Goal: Communication & Community: Answer question/provide support

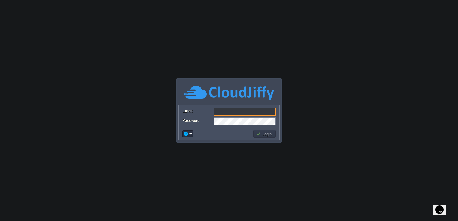
type input "[EMAIL_ADDRESS][DOMAIN_NAME]"
click at [263, 135] on button "Login" at bounding box center [264, 133] width 17 height 5
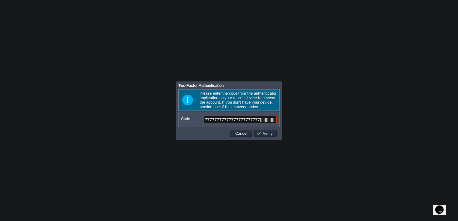
scroll to position [0, 25]
type input "777777777777777777777777777]]]]]]]]]]]]]]]]Q"
type input "971877"
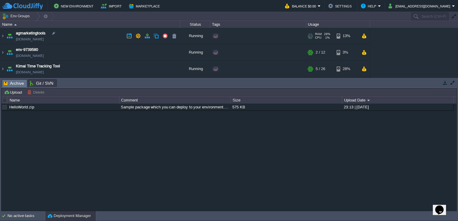
click at [72, 34] on td "agmarketingtools [DOMAIN_NAME]" at bounding box center [90, 36] width 180 height 16
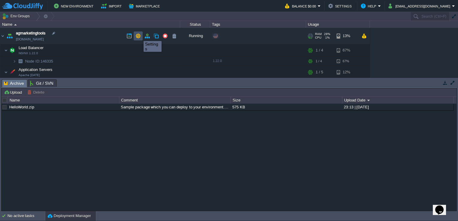
click at [139, 36] on button "button" at bounding box center [137, 35] width 5 height 5
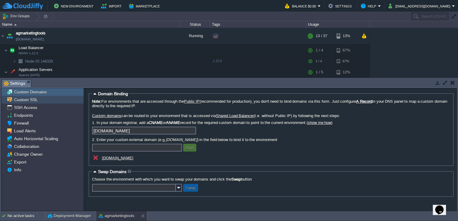
click at [42, 100] on div "Custom SSL" at bounding box center [42, 100] width 82 height 8
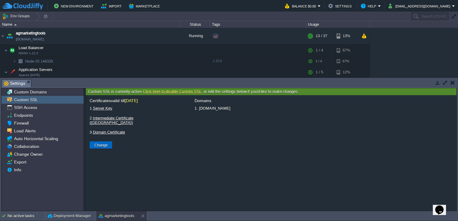
click at [102, 142] on button "Change" at bounding box center [101, 144] width 17 height 5
type input "Select File"
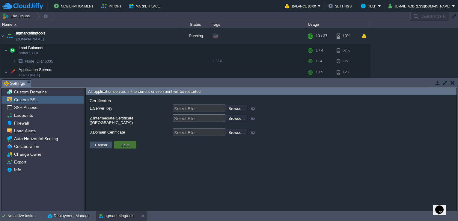
click at [108, 142] on button "Cancel" at bounding box center [101, 144] width 16 height 5
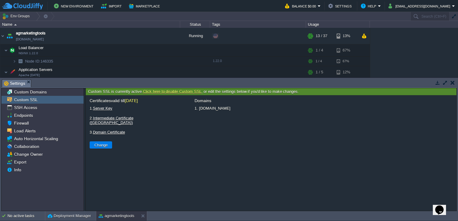
click at [172, 91] on link "Click here to disable Custom SSL" at bounding box center [172, 91] width 58 height 4
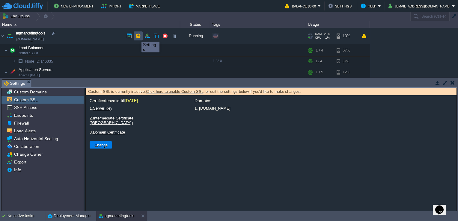
click at [137, 36] on button "button" at bounding box center [137, 35] width 5 height 5
click at [146, 35] on button "button" at bounding box center [146, 35] width 5 height 5
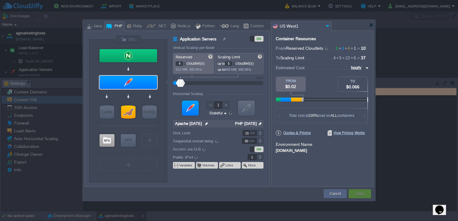
type input "NGINX 1.22.0"
click at [370, 25] on div at bounding box center [371, 25] width 4 height 4
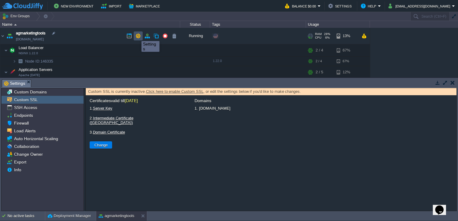
click at [137, 36] on button "button" at bounding box center [137, 35] width 5 height 5
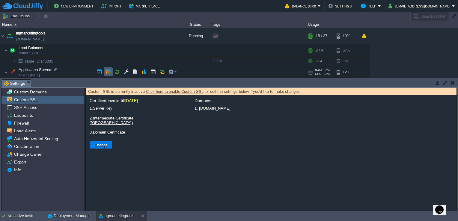
click at [111, 70] on td at bounding box center [108, 71] width 9 height 9
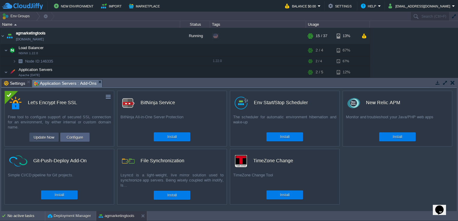
click at [51, 137] on button "Update Now" at bounding box center [44, 137] width 25 height 7
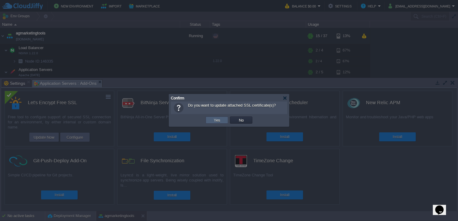
click at [220, 121] on button "Yes" at bounding box center [217, 119] width 10 height 5
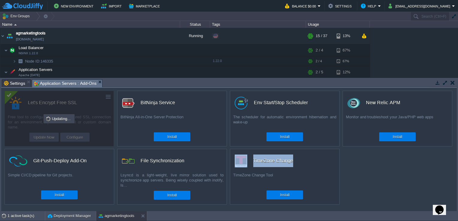
drag, startPoint x: 204, startPoint y: 189, endPoint x: 232, endPoint y: 170, distance: 33.5
click at [232, 170] on div "custom Let's Encrypt Free SSL Free tool to configure support of secured SSL con…" at bounding box center [228, 149] width 455 height 123
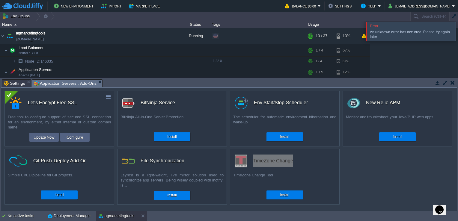
click at [439, 208] on icon "Chat widget" at bounding box center [439, 210] width 8 height 9
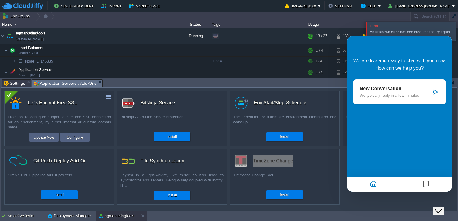
click at [440, 93] on div "New Conversation We typically reply in a few minutes" at bounding box center [399, 91] width 93 height 25
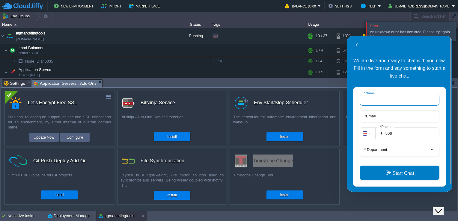
click at [397, 98] on input "* Name" at bounding box center [400, 100] width 80 height 12
type input "ifoxdigital"
type input "[EMAIL_ADDRESS][DOMAIN_NAME]"
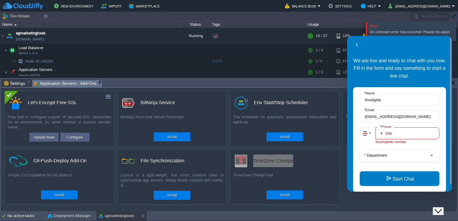
type input "50660723865"
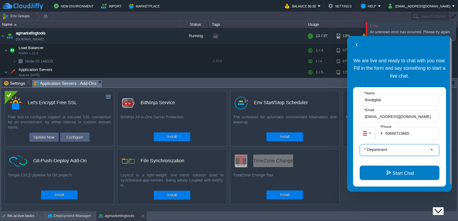
click at [398, 154] on button "* Department" at bounding box center [400, 150] width 80 height 12
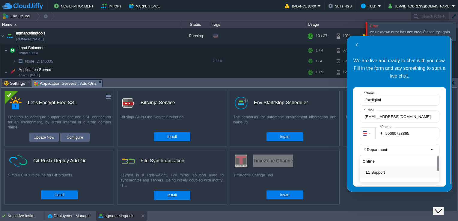
click at [388, 170] on button "L1 Support" at bounding box center [401, 172] width 71 height 6
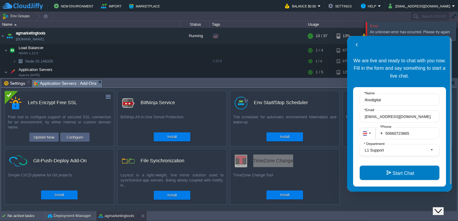
click at [388, 170] on button "Start Chat" at bounding box center [400, 173] width 80 height 14
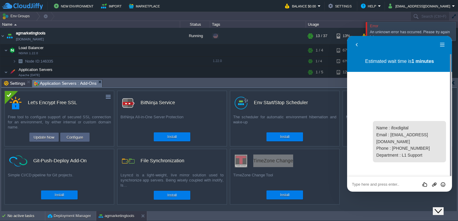
click at [383, 183] on textarea at bounding box center [399, 184] width 95 height 5
type textarea "Good afternoon"
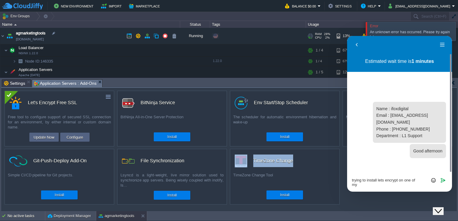
drag, startPoint x: 79, startPoint y: 39, endPoint x: 73, endPoint y: 40, distance: 6.3
click at [73, 40] on td "agmarketingtools [DOMAIN_NAME]" at bounding box center [90, 36] width 180 height 16
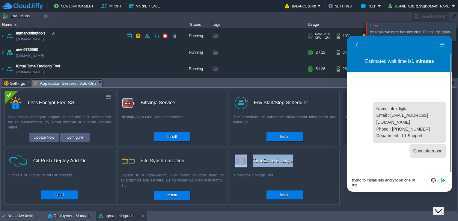
copy td "[DOMAIN_NAME]"
click at [367, 185] on textarea "trying to install lets encrypt on one of my" at bounding box center [399, 182] width 95 height 9
paste textarea "[DOMAIN_NAME]"
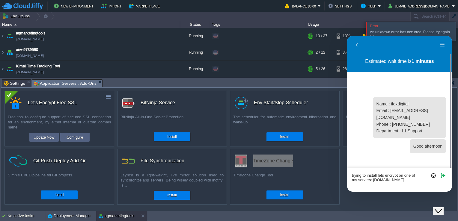
type textarea "trying to install lets encrypt on one of my servers: agmarketingtools.w1-us.clo…"
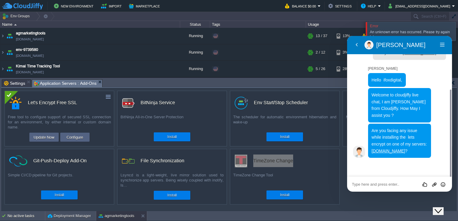
scroll to position [78, 0]
click at [379, 180] on div "Rate this chat Upload File Insert emoji" at bounding box center [399, 184] width 105 height 15
click at [376, 183] on textarea at bounding box center [399, 184] width 95 height 5
click at [375, 185] on textarea at bounding box center [399, 184] width 95 height 5
type textarea "yeah"
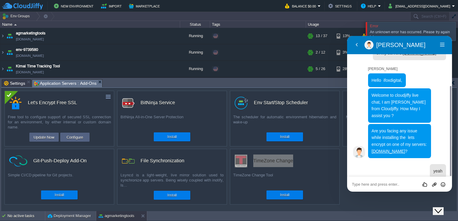
scroll to position [98, 0]
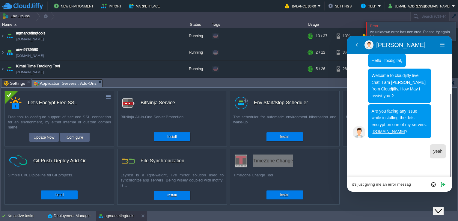
type textarea "it's just giving me an error message"
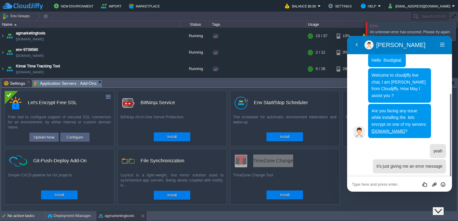
scroll to position [113, 0]
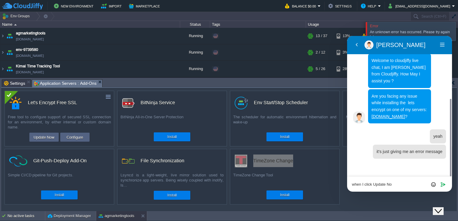
type textarea "when I click Update Now"
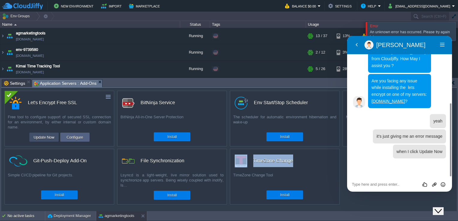
click at [48, 139] on button "Update Now" at bounding box center [44, 137] width 25 height 7
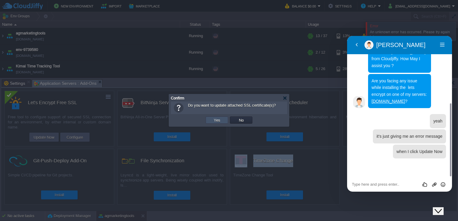
click at [215, 118] on button "Yes" at bounding box center [217, 119] width 10 height 5
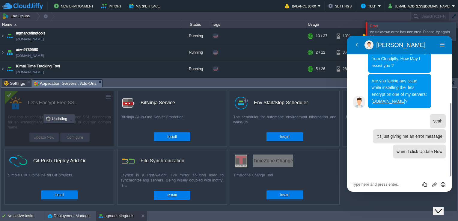
click at [378, 182] on div "Rate this chat Upload File Insert emoji" at bounding box center [399, 184] width 95 height 5
click at [376, 183] on textarea at bounding box center [399, 184] width 95 height 5
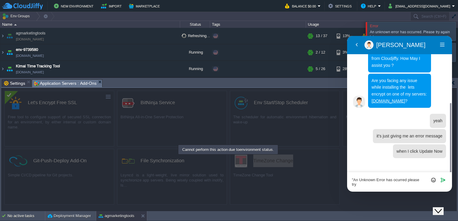
scroll to position [133, 0]
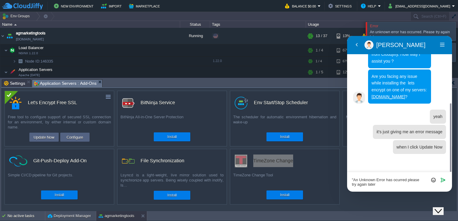
type textarea ""An Unknown Error has ocurred please try again later""
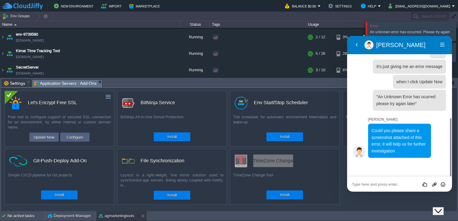
scroll to position [197, 0]
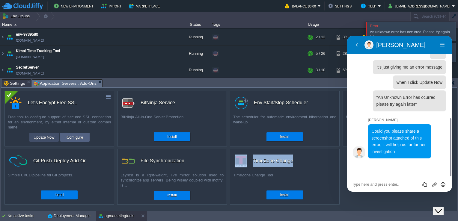
click at [49, 138] on button "Update Now" at bounding box center [44, 137] width 25 height 7
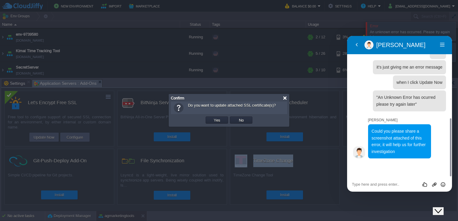
click at [284, 98] on div at bounding box center [285, 98] width 4 height 4
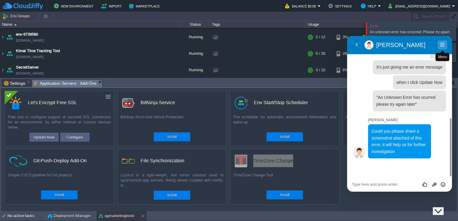
click at [441, 45] on button "Menu" at bounding box center [442, 44] width 10 height 9
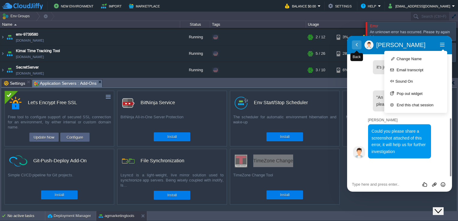
click at [356, 44] on button "Back" at bounding box center [357, 44] width 10 height 9
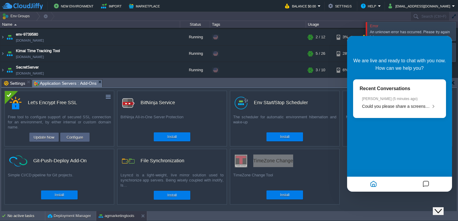
scroll to position [182, 0]
click at [395, 109] on li "Rahul M ( 5 minutes ago ) Could you please share a screenshot attached of this …" at bounding box center [400, 102] width 80 height 17
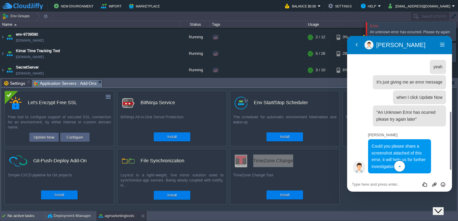
click at [441, 208] on icon "Close Chat This icon closes the chat window." at bounding box center [437, 211] width 7 height 7
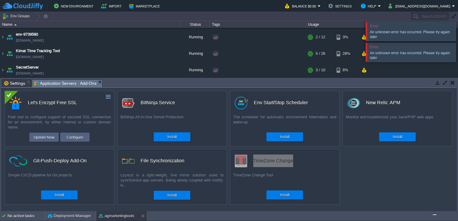
click at [434, 215] on img "Chat widget" at bounding box center [434, 215] width 0 height 0
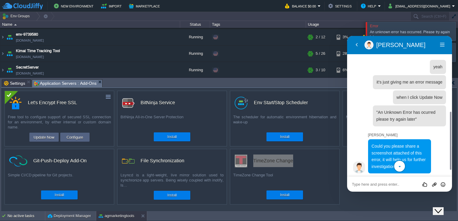
click at [390, 185] on textarea at bounding box center [399, 184] width 95 height 5
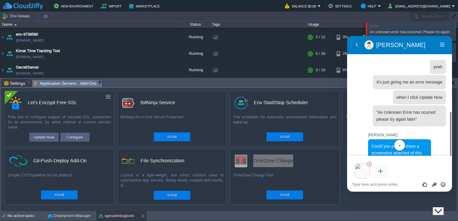
click at [396, 182] on textarea at bounding box center [399, 184] width 95 height 5
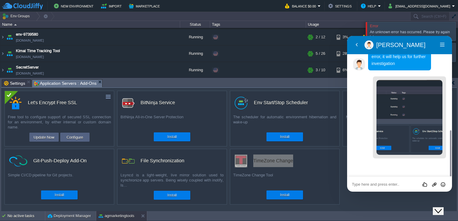
scroll to position [286, 0]
drag, startPoint x: 79, startPoint y: 43, endPoint x: 67, endPoint y: 42, distance: 12.0
click at [67, 42] on td "env-9739580 env-9739580.w1-us.cloudjiffy.net" at bounding box center [90, 37] width 180 height 16
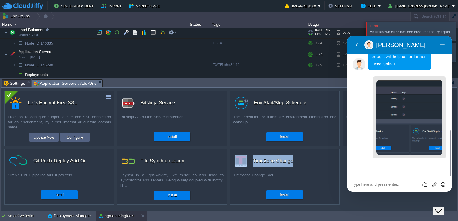
scroll to position [0, 0]
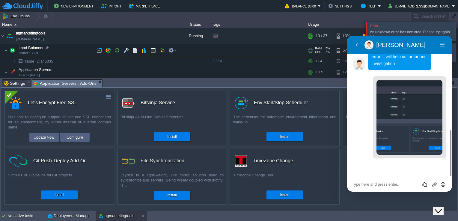
drag, startPoint x: 86, startPoint y: 41, endPoint x: 49, endPoint y: 43, distance: 37.2
click at [49, 43] on td "agmarketingtools [DOMAIN_NAME]" at bounding box center [90, 36] width 180 height 16
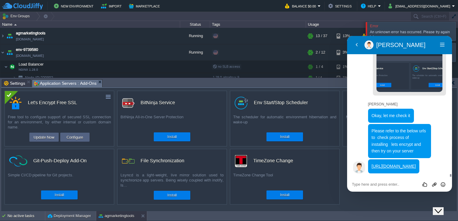
scroll to position [384, 0]
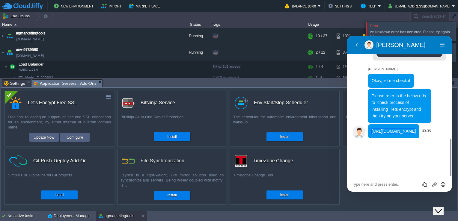
click at [403, 134] on link "[URL][DOMAIN_NAME]" at bounding box center [394, 131] width 44 height 5
click at [83, 136] on button "Configure" at bounding box center [75, 137] width 20 height 7
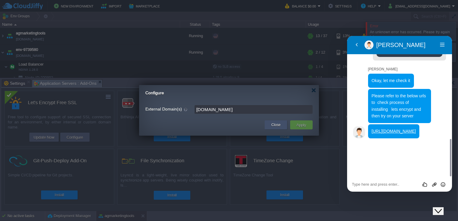
click at [271, 124] on button "Close" at bounding box center [275, 125] width 9 height 6
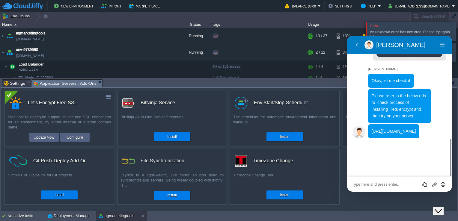
click at [388, 186] on textarea at bounding box center [399, 184] width 95 height 5
type textarea "O"
type textarea "i"
type textarea "I don't get what u mean"
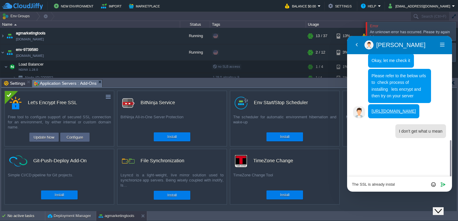
type textarea "The SSL is already install"
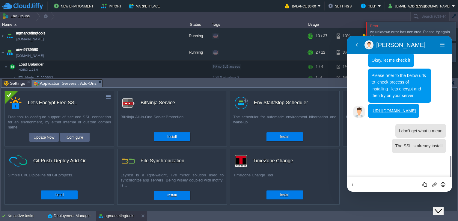
scroll to position [419, 0]
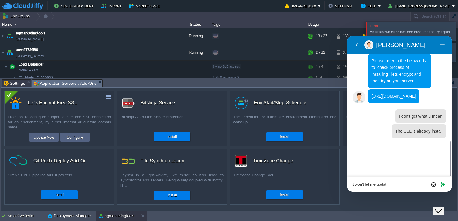
type textarea "it won't let me update"
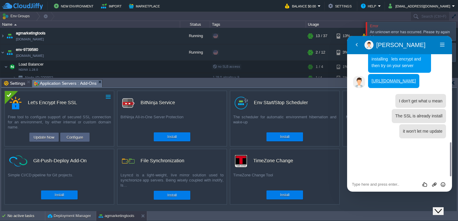
click at [105, 98] on td at bounding box center [108, 96] width 7 height 7
click at [99, 105] on link "Uninstall" at bounding box center [95, 105] width 34 height 7
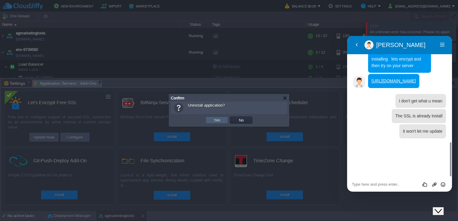
click at [220, 120] on button "Yes" at bounding box center [217, 119] width 10 height 5
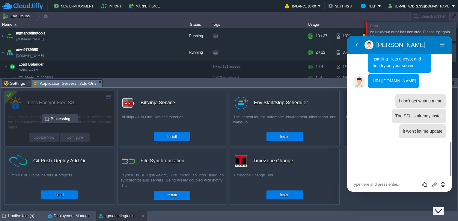
click at [458, 31] on div at bounding box center [465, 31] width 0 height 19
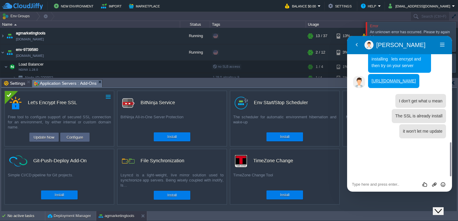
click at [110, 98] on button "button" at bounding box center [107, 96] width 5 height 5
click at [105, 105] on link "Uninstall" at bounding box center [95, 105] width 34 height 7
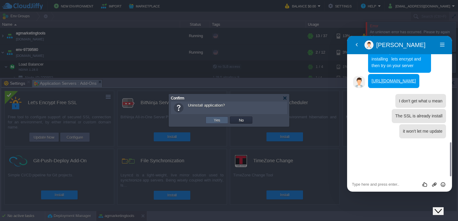
click at [221, 123] on td "Yes" at bounding box center [217, 120] width 22 height 7
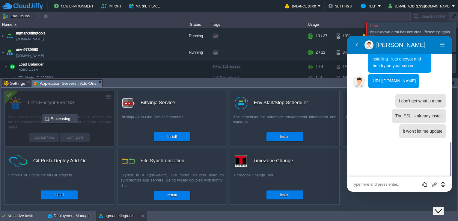
click at [381, 185] on textarea at bounding box center [399, 184] width 95 height 5
type textarea "it wouldn't let me uninstall"
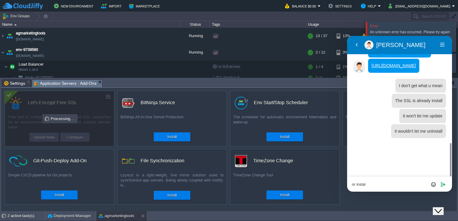
type textarea "or install"
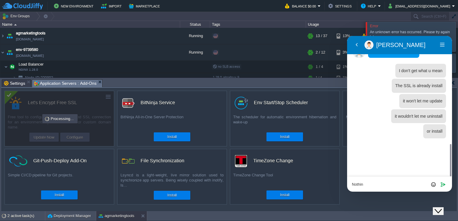
type textarea "Nothing"
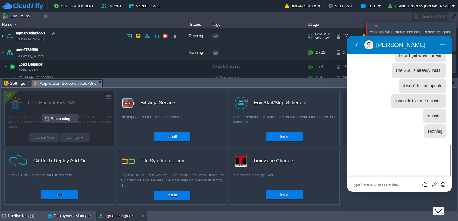
click at [2, 37] on img at bounding box center [2, 36] width 5 height 16
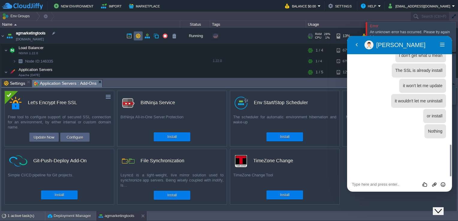
click at [136, 34] on button "button" at bounding box center [137, 35] width 5 height 5
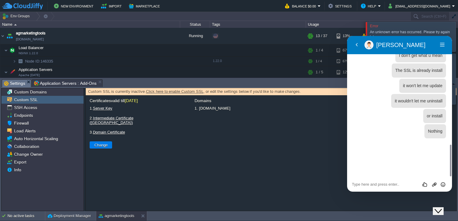
click at [167, 91] on link "Click here to enable Custom SSL" at bounding box center [174, 91] width 57 height 4
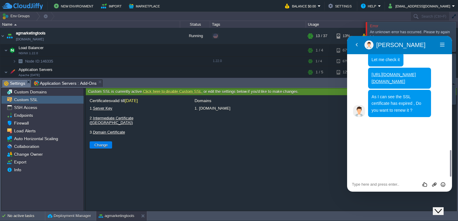
scroll to position [593, 0]
click at [390, 184] on textarea at bounding box center [399, 184] width 95 height 5
type textarea "Yes"
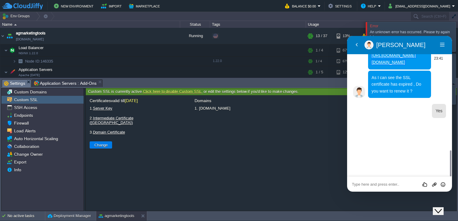
click at [394, 65] on link "[URL][DOMAIN_NAME][DOMAIN_NAME]" at bounding box center [394, 59] width 44 height 12
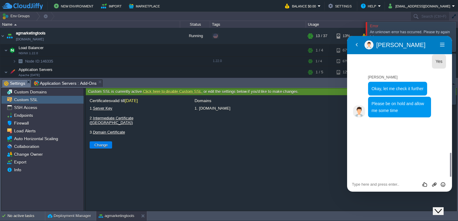
scroll to position [662, 0]
click at [369, 184] on textarea at bounding box center [399, 184] width 95 height 5
type textarea "ok"
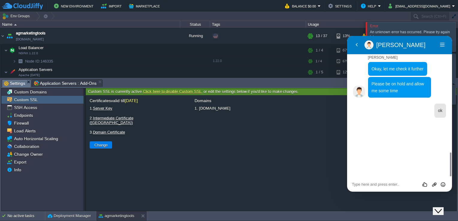
click at [126, 120] on link "Intermediate Certificate ([GEOGRAPHIC_DATA])" at bounding box center [112, 120] width 44 height 9
click at [120, 130] on link "Domain Certificate" at bounding box center [109, 132] width 32 height 4
click at [397, 183] on textarea at bounding box center [399, 184] width 95 height 5
type textarea ";"
type textarea "let me know"
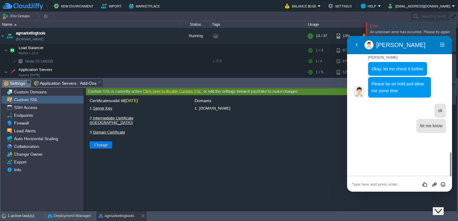
scroll to position [697, 0]
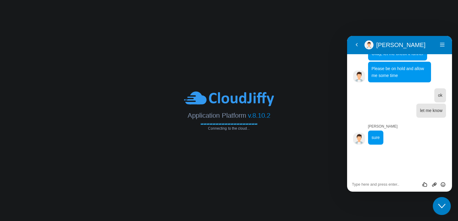
scroll to position [724, 0]
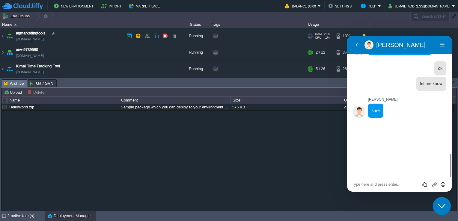
click at [82, 33] on td "agmarketingtools [DOMAIN_NAME]" at bounding box center [90, 36] width 180 height 16
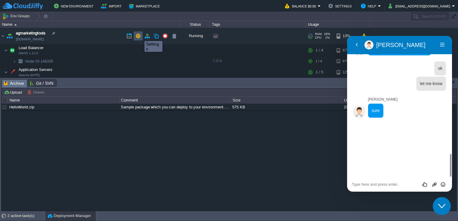
click at [140, 36] on button "button" at bounding box center [137, 35] width 5 height 5
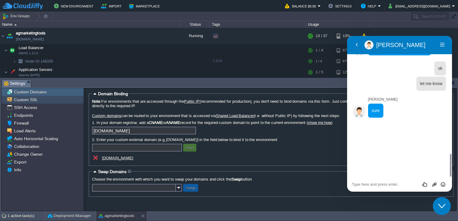
click at [47, 102] on div "Custom SSL" at bounding box center [42, 100] width 82 height 8
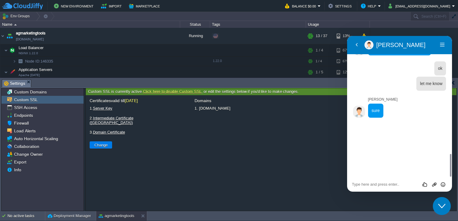
click at [410, 118] on div at bounding box center [405, 111] width 81 height 14
click at [394, 188] on div "Rate this chat Upload File Insert emoji" at bounding box center [399, 184] width 105 height 15
click at [395, 186] on textarea at bounding box center [399, 184] width 95 height 5
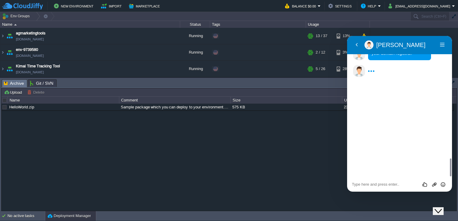
scroll to position [941, 0]
click at [42, 162] on div "HelloWorld.zip Sample package which you can deploy to your environment. Feel fr…" at bounding box center [228, 158] width 455 height 108
click at [44, 39] on link "[DOMAIN_NAME]" at bounding box center [30, 39] width 28 height 6
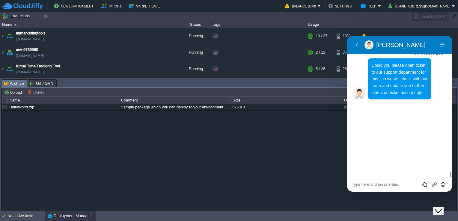
scroll to position [975, 0]
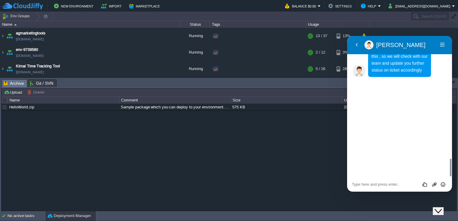
click at [383, 185] on textarea at bounding box center [399, 184] width 95 height 5
type textarea "no need to install an SSL on internal"
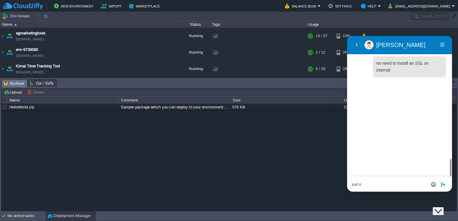
scroll to position [993, 0]
drag, startPoint x: 82, startPoint y: 39, endPoint x: 73, endPoint y: 40, distance: 8.4
click at [73, 40] on td "agmarketingtools [DOMAIN_NAME]" at bounding box center [90, 36] width 180 height 16
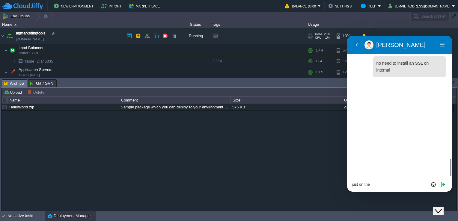
copy td "[DOMAIN_NAME]"
drag, startPoint x: 373, startPoint y: 187, endPoint x: 378, endPoint y: 185, distance: 5.4
click at [378, 185] on div "just on the Rate this chat Upload File Insert emoji Send" at bounding box center [399, 184] width 105 height 15
click at [378, 185] on textarea "just on the" at bounding box center [399, 184] width 95 height 5
paste textarea "[DOMAIN_NAME]"
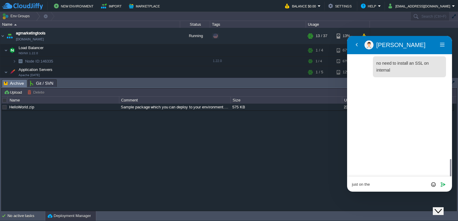
type textarea "just on the [DOMAIN_NAME]"
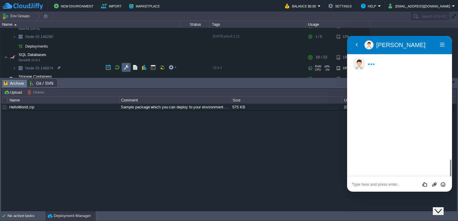
scroll to position [0, 0]
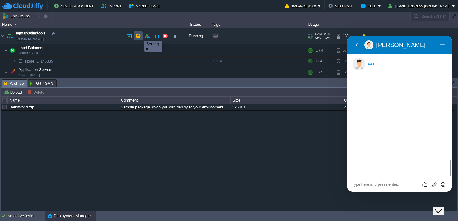
click at [140, 35] on button "button" at bounding box center [137, 35] width 5 height 5
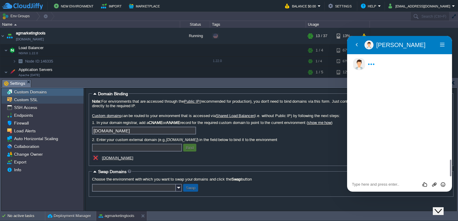
click at [48, 102] on div "Custom SSL" at bounding box center [42, 100] width 82 height 8
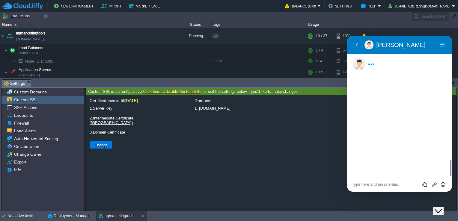
click at [105, 110] on link "Server Key" at bounding box center [102, 108] width 19 height 4
click at [121, 119] on link "Intermediate Certificate ([GEOGRAPHIC_DATA])" at bounding box center [112, 120] width 44 height 9
click at [120, 130] on link "Domain Certificate" at bounding box center [109, 132] width 32 height 4
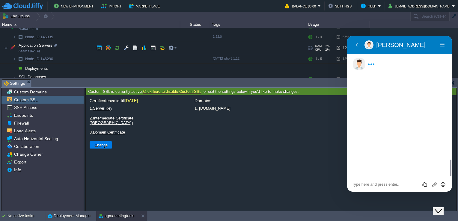
scroll to position [21, 0]
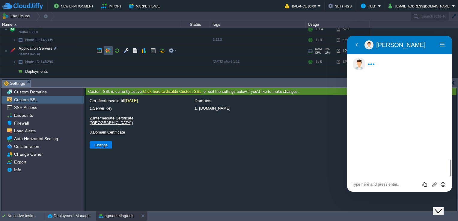
click at [110, 50] on button "button" at bounding box center [107, 50] width 5 height 5
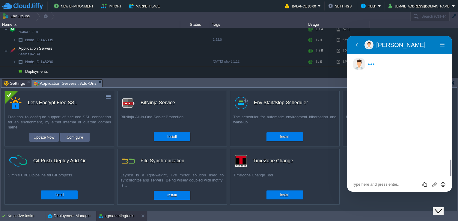
drag, startPoint x: 408, startPoint y: 151, endPoint x: 397, endPoint y: 139, distance: 16.3
click at [397, 50] on p "just on the [DOMAIN_NAME]" at bounding box center [415, 46] width 53 height 7
copy link "[DOMAIN_NAME]"
click at [83, 140] on button "Configure" at bounding box center [75, 137] width 20 height 7
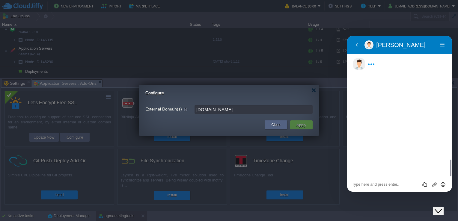
click at [267, 108] on input "[DOMAIN_NAME]" at bounding box center [253, 109] width 118 height 9
paste input "[DOMAIN_NAME]"
type input "[DOMAIN_NAME]"
click at [299, 126] on button "Apply" at bounding box center [301, 124] width 13 height 7
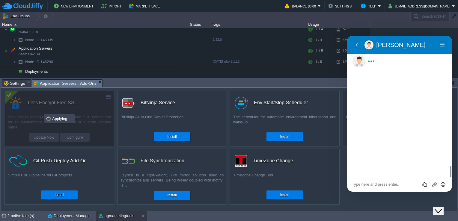
scroll to position [1150, 0]
click at [390, 183] on textarea at bounding box center [399, 184] width 95 height 5
paste textarea "[DOMAIN_NAME]"
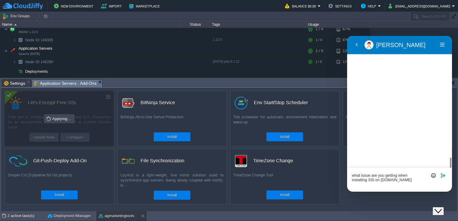
type textarea "what issue are you getting when installing SSl on [DOMAIN_NAME]?"
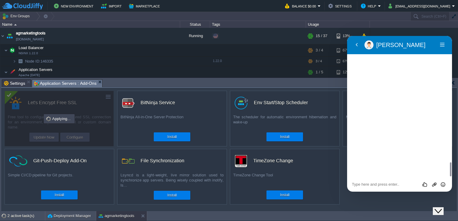
drag, startPoint x: 406, startPoint y: 109, endPoint x: 424, endPoint y: 125, distance: 24.2
drag, startPoint x: 419, startPoint y: 121, endPoint x: 440, endPoint y: 147, distance: 33.3
click at [387, 182] on textarea at bounding box center [399, 184] width 95 height 5
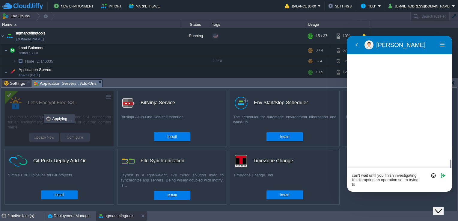
scroll to position [1265, 0]
type textarea "can't wait until you finish investigating it's disrupting an operation so Im tr…"
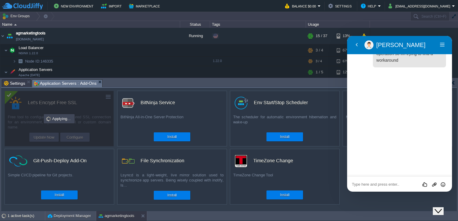
scroll to position [1297, 0]
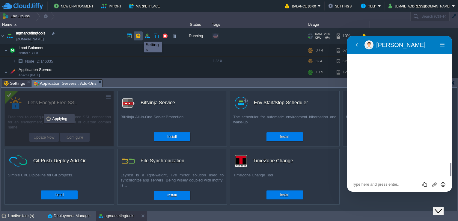
click at [140, 36] on button "button" at bounding box center [137, 35] width 5 height 5
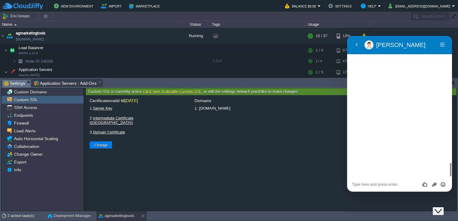
click at [113, 120] on link "Intermediate Certificate ([GEOGRAPHIC_DATA])" at bounding box center [112, 120] width 44 height 9
click at [107, 142] on button "Change" at bounding box center [101, 144] width 17 height 5
type input "Select File"
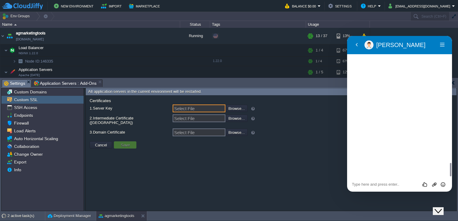
click at [201, 112] on input "Select File" at bounding box center [199, 109] width 53 height 8
drag, startPoint x: 78, startPoint y: 39, endPoint x: 73, endPoint y: 40, distance: 4.9
click at [73, 40] on td "agmarketingtools [DOMAIN_NAME]" at bounding box center [90, 36] width 180 height 16
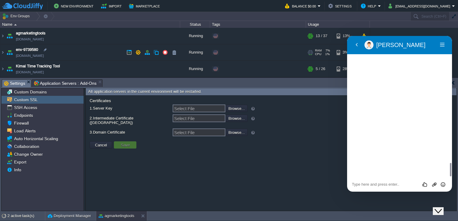
copy td "[DOMAIN_NAME]"
click at [359, 184] on textarea at bounding box center [399, 184] width 95 height 5
type textarea "What If I buy a custom ssl?"
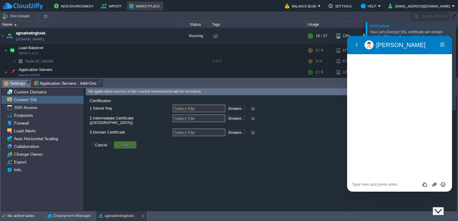
scroll to position [1410, 0]
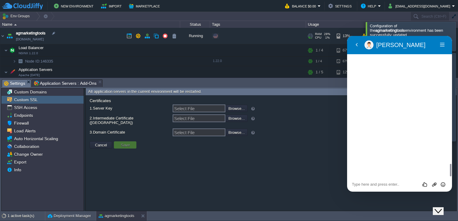
drag, startPoint x: 94, startPoint y: 38, endPoint x: 73, endPoint y: 40, distance: 22.0
click at [73, 40] on td "agmarketingtools [DOMAIN_NAME]" at bounding box center [90, 36] width 180 height 16
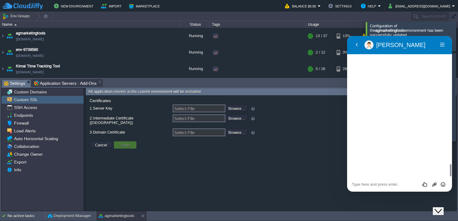
scroll to position [1445, 0]
click at [393, 182] on div "Rate this chat Upload File Insert emoji" at bounding box center [399, 184] width 95 height 5
click at [391, 186] on textarea at bounding box center [399, 184] width 95 height 5
type textarea "yeah"
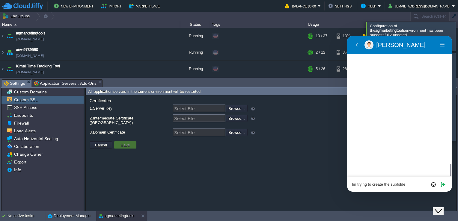
type textarea "Im trying to create the subfolder"
type textarea "/"
type textarea ".well-known"
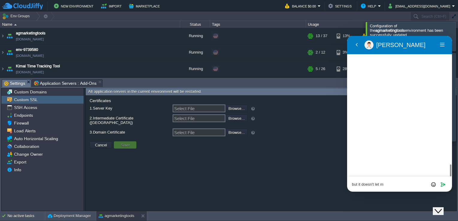
type textarea "but it doesn't let me"
type textarea "would you be able to create it for me?"
type textarea "i"
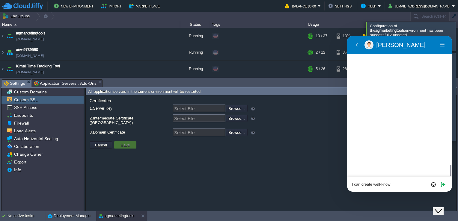
type textarea "I can create well-known"
type textarea "but not .well-known"
paste textarea "You should be able to access the file via both links: [URL][DOMAIN_NAME] [URL][…"
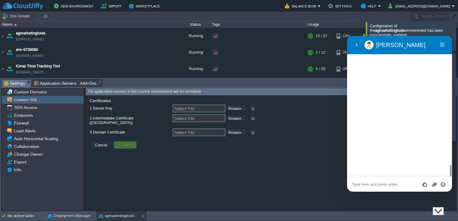
type textarea "You should be able to access the file via both links: [URL][DOMAIN_NAME] [URL][…"
click at [381, 185] on textarea at bounding box center [399, 184] width 95 height 5
type textarea "I can give you the file"
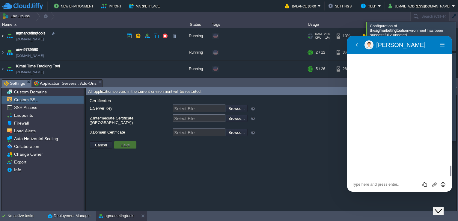
click at [1, 35] on img at bounding box center [2, 36] width 5 height 16
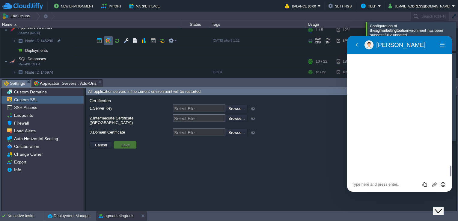
scroll to position [26, 0]
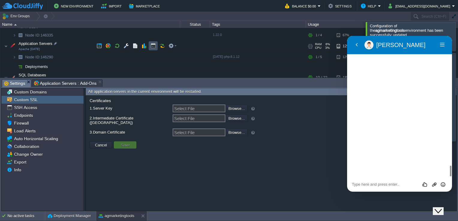
click at [150, 43] on button "button" at bounding box center [152, 45] width 5 height 5
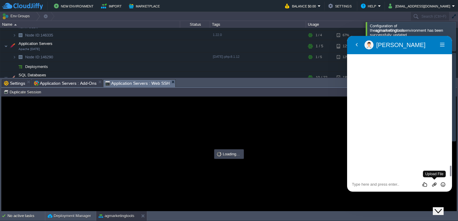
scroll to position [0, 0]
click at [435, 183] on icon "Group of buttons" at bounding box center [433, 184] width 5 height 5
type input "#000000"
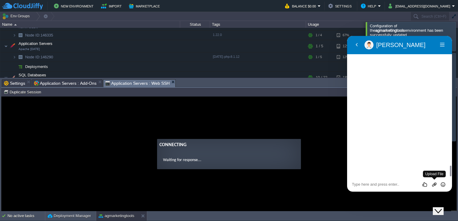
scroll to position [1703, 0]
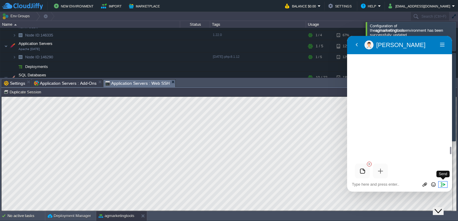
click at [444, 183] on icon "Send" at bounding box center [442, 184] width 5 height 5
click at [395, 184] on textarea at bounding box center [399, 184] width 95 height 5
type textarea "I bought a custom SSL from ppfwd"
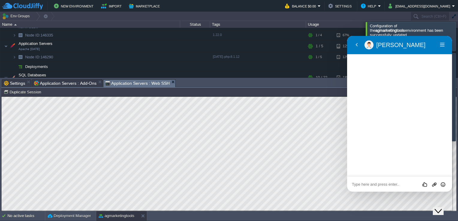
scroll to position [1756, 0]
drag, startPoint x: 409, startPoint y: 164, endPoint x: 422, endPoint y: 168, distance: 13.7
click at [392, 186] on textarea "f" at bounding box center [399, 184] width 95 height 5
type textarea "from namecheap"
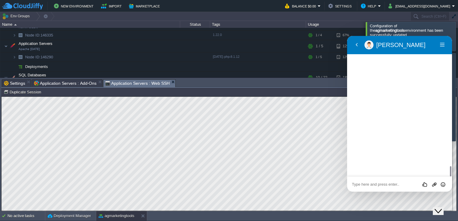
scroll to position [1771, 0]
type textarea "pfw"
click at [442, 208] on icon "Close Chat This icon closes the chat window." at bounding box center [437, 211] width 7 height 7
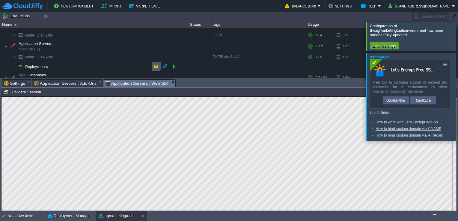
scroll to position [0, 0]
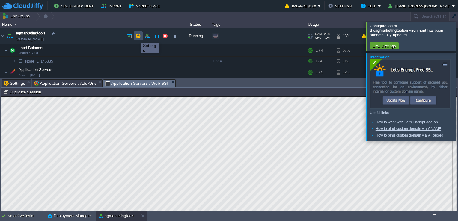
click at [137, 37] on button "button" at bounding box center [137, 35] width 5 height 5
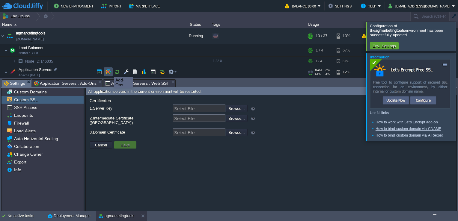
click at [109, 72] on button "button" at bounding box center [107, 71] width 5 height 5
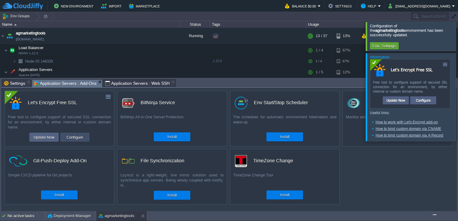
click at [70, 138] on button "Configure" at bounding box center [75, 137] width 20 height 7
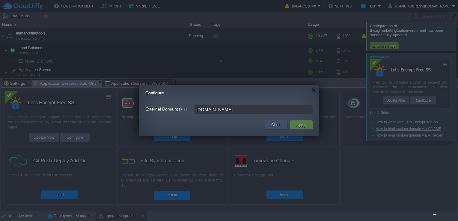
click at [272, 123] on button "Close" at bounding box center [275, 125] width 9 height 6
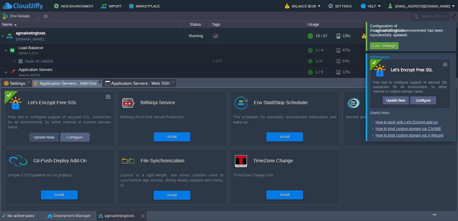
click at [41, 140] on button "Update Now" at bounding box center [44, 137] width 25 height 7
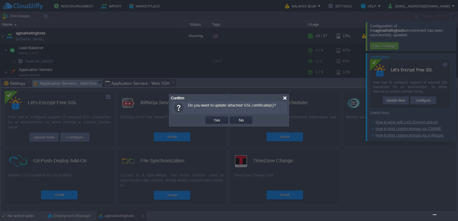
click at [286, 99] on div at bounding box center [285, 98] width 4 height 4
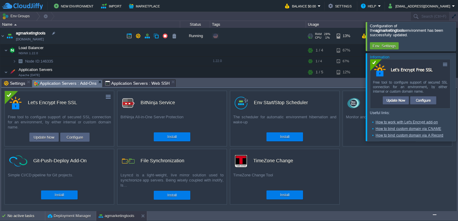
click at [83, 41] on td "agmarketingtools [DOMAIN_NAME]" at bounding box center [90, 36] width 180 height 16
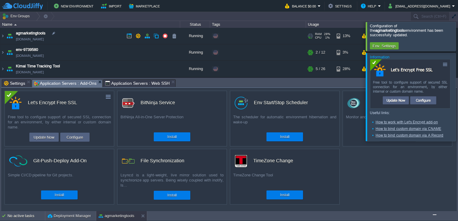
click at [44, 37] on link "[DOMAIN_NAME]" at bounding box center [30, 39] width 28 height 6
click at [53, 136] on button "Update Now" at bounding box center [44, 137] width 25 height 7
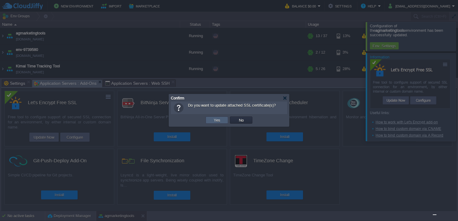
click at [222, 122] on td "Yes" at bounding box center [217, 120] width 22 height 7
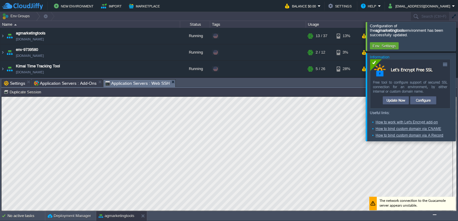
click at [144, 82] on span "Application Servers : Web SSH" at bounding box center [137, 83] width 64 height 7
click at [458, 31] on div at bounding box center [465, 36] width 0 height 29
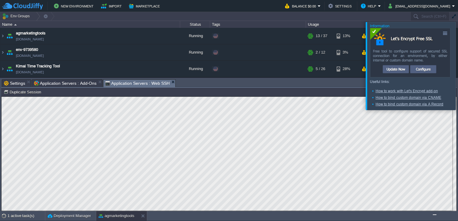
click at [458, 35] on div at bounding box center [465, 66] width 0 height 88
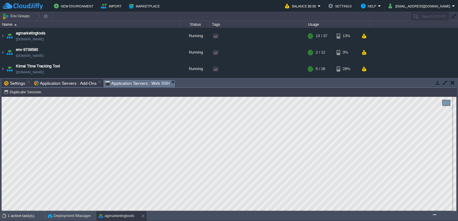
click at [434, 215] on img "Chat widget" at bounding box center [434, 215] width 0 height 0
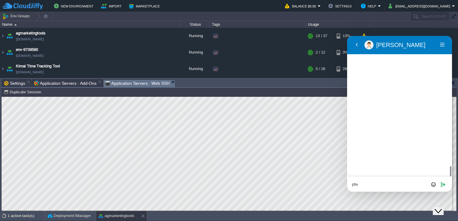
click at [383, 185] on textarea "pfw" at bounding box center [399, 184] width 95 height 5
click at [440, 212] on button "Close Chat This icon closes the chat window." at bounding box center [438, 211] width 11 height 8
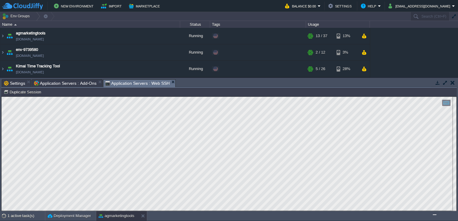
click at [433, 215] on button "Chat widget" at bounding box center [435, 215] width 4 height 1
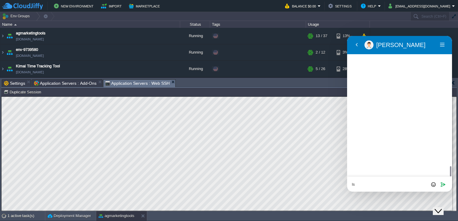
click at [366, 185] on textarea "ls" at bounding box center [399, 184] width 95 height 5
type textarea "/var/www"
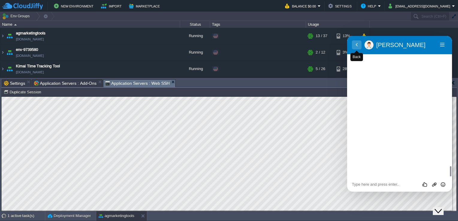
click at [357, 47] on button "Back" at bounding box center [357, 44] width 10 height 9
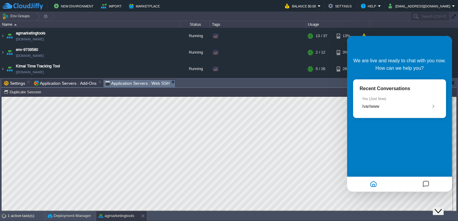
scroll to position [1771, 0]
click at [436, 208] on div "Close Chat This icon closes the chat window." at bounding box center [437, 211] width 7 height 7
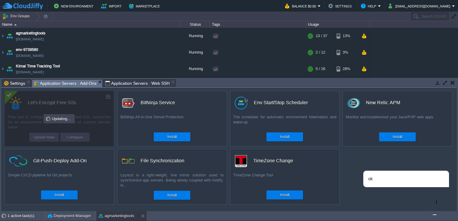
click at [57, 83] on span "Application Servers : Add-Ons" at bounding box center [65, 83] width 63 height 7
click at [135, 85] on span "Application Servers : Web SSH" at bounding box center [137, 83] width 64 height 7
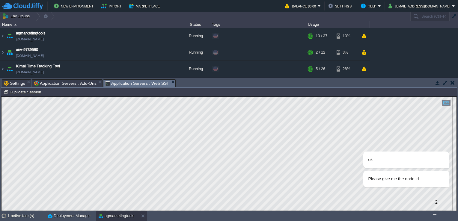
click at [434, 215] on img "Chat widget" at bounding box center [434, 215] width 0 height 0
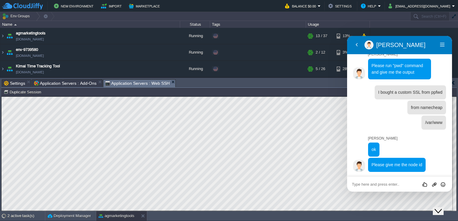
click at [378, 185] on textarea at bounding box center [399, 184] width 95 height 5
type textarea "node146290"
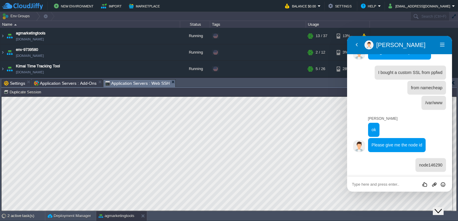
scroll to position [1848, 0]
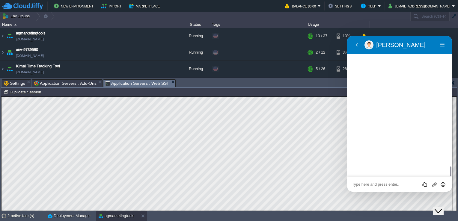
click at [442, 208] on icon "Close Chat This icon closes the chat window." at bounding box center [437, 211] width 7 height 7
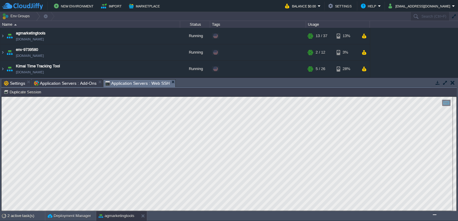
click at [433, 215] on button "Chat widget" at bounding box center [435, 215] width 4 height 1
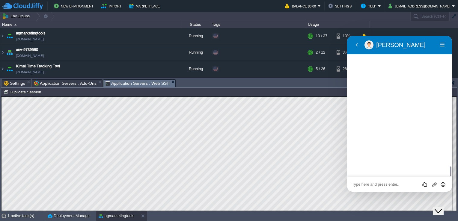
click at [375, 185] on textarea at bounding box center [399, 184] width 95 height 5
type textarea "s"
click at [442, 208] on icon "Close Chat This icon closes the chat window." at bounding box center [437, 211] width 7 height 7
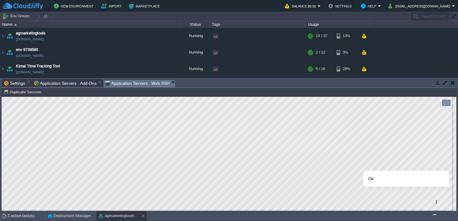
click at [433, 215] on button "Chat widget" at bounding box center [435, 215] width 4 height 1
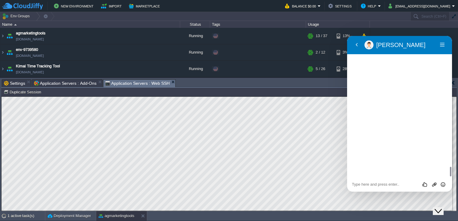
scroll to position [1907, 0]
click at [439, 208] on icon "Close Chat This icon closes the chat window." at bounding box center [437, 211] width 7 height 7
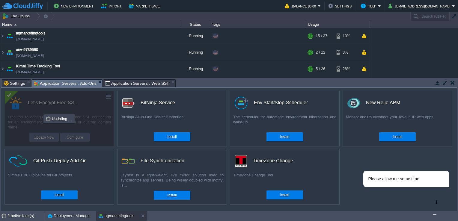
click at [79, 84] on span "Application Servers : Add-Ons" at bounding box center [65, 83] width 63 height 7
click at [127, 82] on span "Application Servers : Web SSH" at bounding box center [137, 83] width 64 height 7
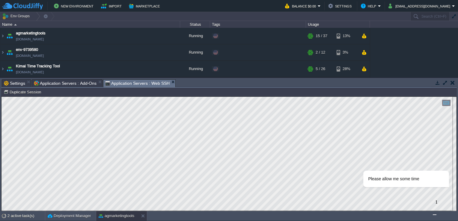
click at [434, 215] on img "Chat widget" at bounding box center [434, 215] width 0 height 0
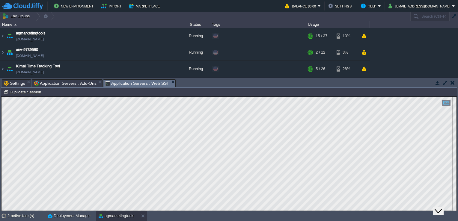
scroll to position [1906, 0]
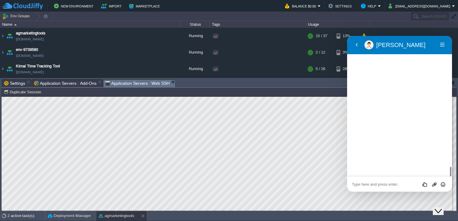
click at [389, 186] on textarea at bounding box center [399, 184] width 95 height 5
type textarea "this is what Im getting on my end"
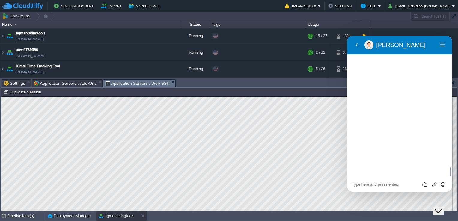
click at [443, 207] on button "Close Chat This icon closes the chat window." at bounding box center [438, 211] width 11 height 8
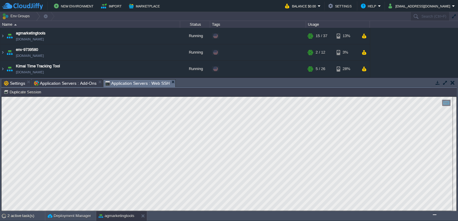
click at [434, 215] on img "Chat widget" at bounding box center [434, 215] width 0 height 0
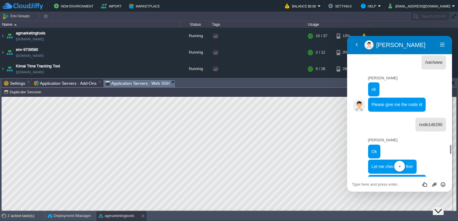
scroll to position [1692, 0]
drag, startPoint x: 423, startPoint y: 148, endPoint x: 371, endPoint y: 80, distance: 86.2
copy span "You should be able to access the file via both links: [URL][DOMAIN_NAME] [URL][…"
click at [383, 184] on textarea at bounding box center [399, 184] width 95 height 5
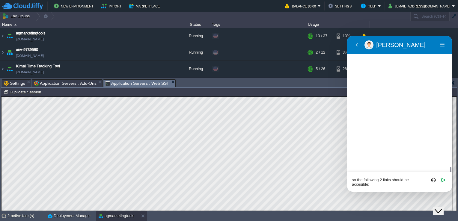
scroll to position [1895, 0]
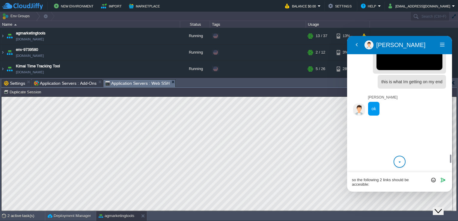
paste textarea "You should be able to access the file via both links: [URL][DOMAIN_NAME] [URL][…"
type textarea "so the following 2 links should be accesible: You should be able to access the …"
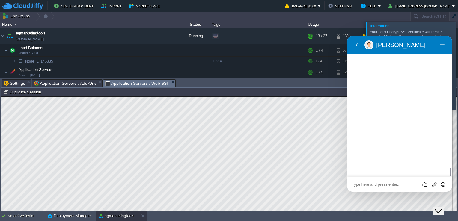
scroll to position [2294, 0]
type textarea "c"
type textarea "ok"
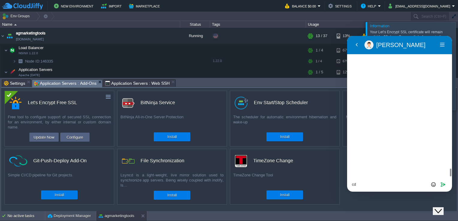
click at [68, 82] on span "Application Servers : Add-Ons" at bounding box center [65, 83] width 63 height 7
click at [444, 46] on button "Menu" at bounding box center [442, 44] width 10 height 9
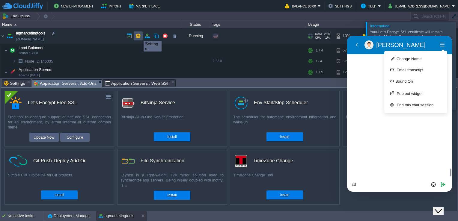
click at [139, 35] on button "button" at bounding box center [137, 35] width 5 height 5
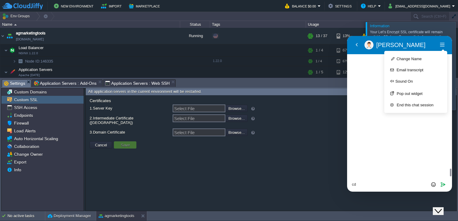
click at [29, 98] on span "Custom SSL" at bounding box center [26, 99] width 26 height 5
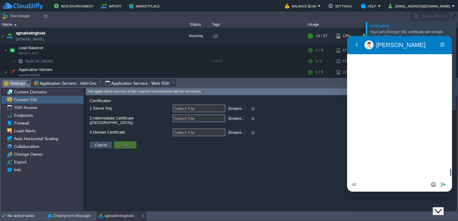
click at [99, 142] on button "Cancel" at bounding box center [101, 144] width 16 height 5
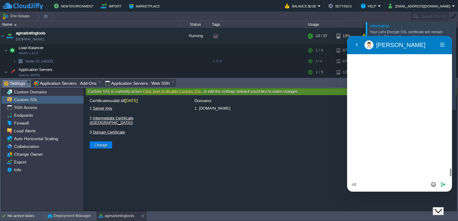
click at [170, 92] on link "Click here to disable Custom SSL" at bounding box center [172, 91] width 58 height 4
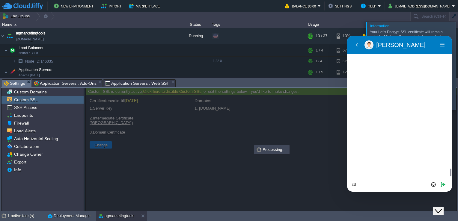
click at [440, 208] on icon "Close Chat This icon closes the chat window." at bounding box center [437, 211] width 7 height 7
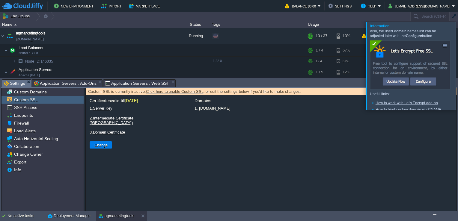
scroll to position [120, 0]
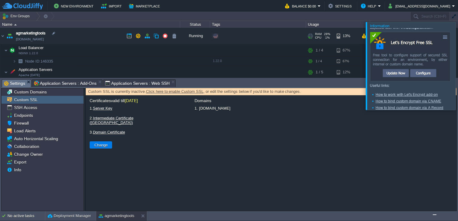
click at [44, 39] on link "[DOMAIN_NAME]" at bounding box center [30, 39] width 28 height 6
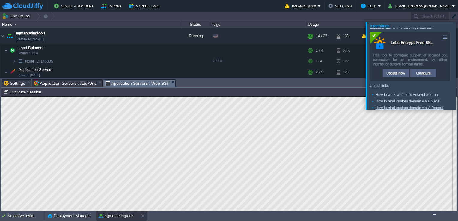
click at [117, 83] on span "Application Servers : Web SSH" at bounding box center [137, 83] width 64 height 7
click at [434, 215] on img "Chat widget" at bounding box center [434, 215] width 0 height 0
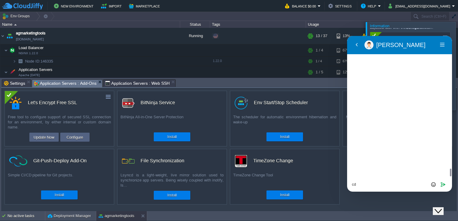
click at [82, 86] on span "Application Servers : Add-Ons" at bounding box center [65, 83] width 63 height 7
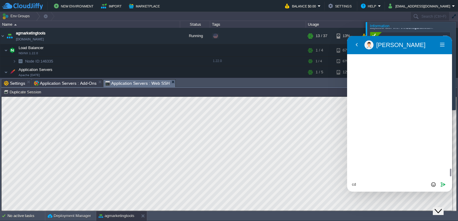
click at [127, 82] on span "Application Servers : Web SSH" at bounding box center [137, 83] width 64 height 7
click at [437, 208] on div "Close Chat This icon closes the chat window." at bounding box center [437, 211] width 7 height 7
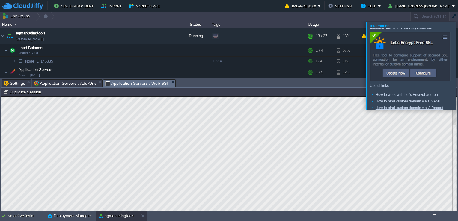
click at [433, 215] on button "Chat widget" at bounding box center [435, 215] width 4 height 1
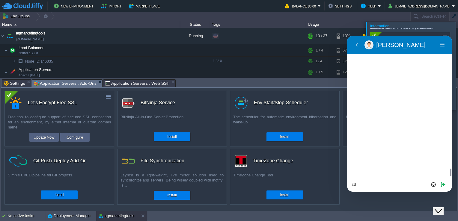
click at [78, 84] on span "Application Servers : Add-Ons" at bounding box center [65, 83] width 63 height 7
click at [110, 82] on span "Application Servers : Web SSH" at bounding box center [137, 83] width 64 height 7
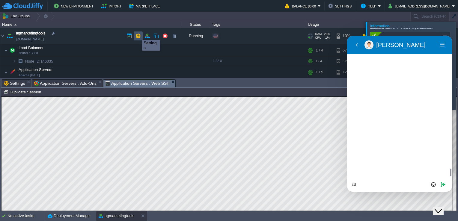
click at [138, 34] on button "button" at bounding box center [137, 35] width 5 height 5
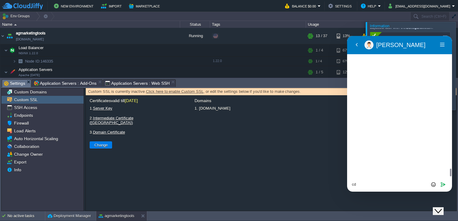
click at [165, 93] on link "Click here to enable Custom SSL" at bounding box center [174, 91] width 57 height 4
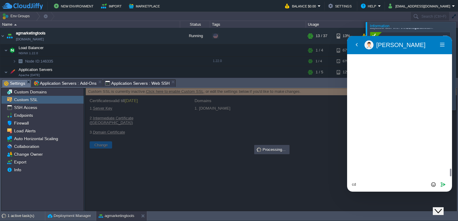
click at [110, 96] on div at bounding box center [271, 149] width 371 height 123
click at [39, 100] on div "Custom SSL" at bounding box center [42, 100] width 82 height 8
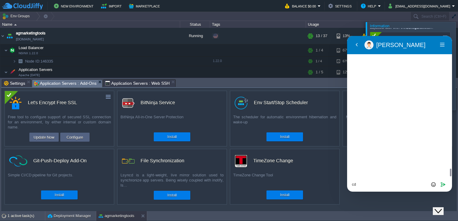
click at [62, 83] on span "Application Servers : Add-Ons" at bounding box center [65, 83] width 63 height 7
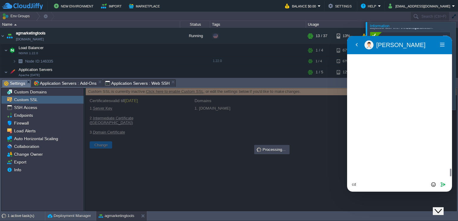
click at [14, 83] on span "Settings" at bounding box center [14, 83] width 21 height 7
click at [44, 41] on link "[DOMAIN_NAME]" at bounding box center [30, 39] width 28 height 6
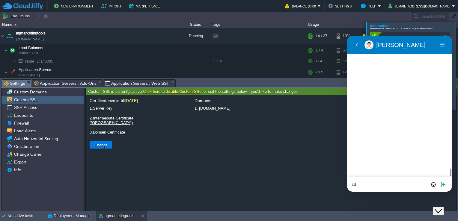
click at [375, 186] on textarea "cd" at bounding box center [399, 184] width 95 height 5
type textarea "ok it works"
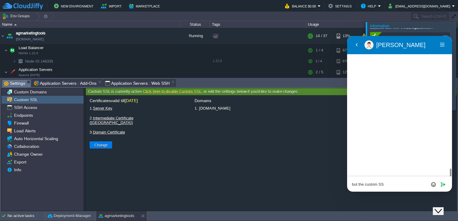
type textarea "but the custom SSL"
type textarea "is also asking me to be able to access from here:"
paste textarea "[URL][DOMAIN_NAME]"
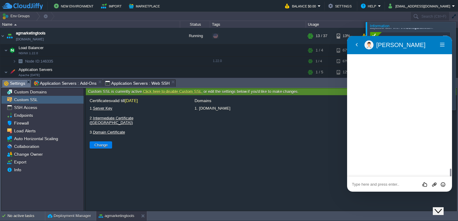
type textarea "[URL][DOMAIN_NAME]"
type textarea "but the [DOMAIN_NAME]"
type textarea "doesn't www"
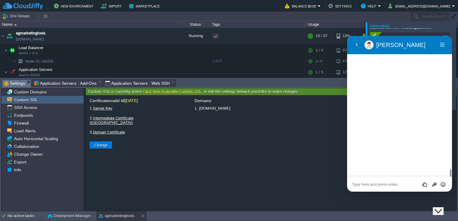
scroll to position [2439, 0]
drag, startPoint x: 269, startPoint y: 110, endPoint x: 209, endPoint y: 114, distance: 60.4
click at [209, 114] on div "Domains 1. [DOMAIN_NAME]" at bounding box center [324, 153] width 260 height 110
click at [43, 168] on div "Info" at bounding box center [42, 170] width 82 height 8
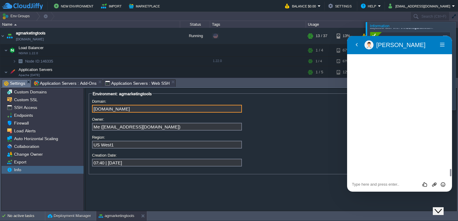
click at [99, 111] on input "[DOMAIN_NAME]" at bounding box center [167, 109] width 150 height 8
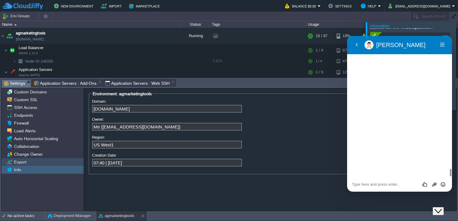
click at [33, 161] on div "Export" at bounding box center [42, 162] width 82 height 8
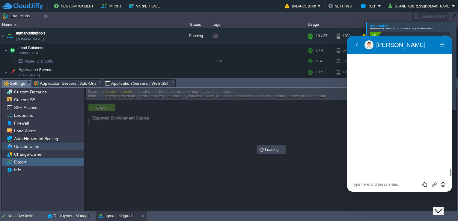
click at [39, 144] on div "Collaboration" at bounding box center [42, 147] width 82 height 8
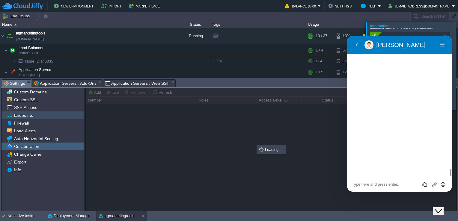
click at [47, 113] on div "Endpoints" at bounding box center [42, 115] width 82 height 8
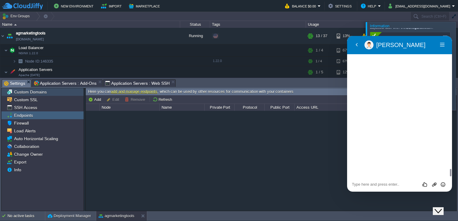
click at [53, 93] on div "Custom Domains" at bounding box center [42, 92] width 82 height 8
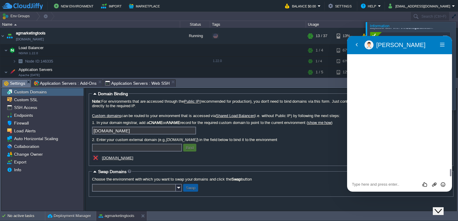
click at [147, 149] on input "text" at bounding box center [137, 148] width 90 height 8
click at [139, 37] on button "button" at bounding box center [137, 35] width 5 height 5
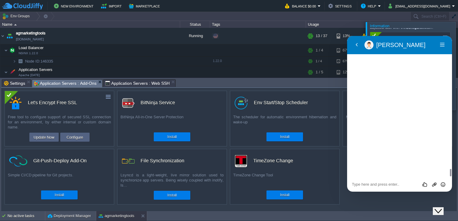
click at [75, 85] on span "Application Servers : Add-Ons" at bounding box center [65, 83] width 63 height 7
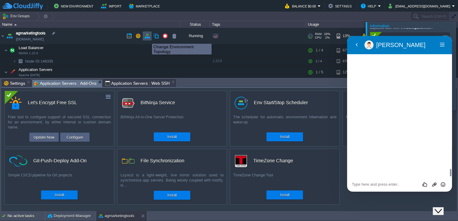
click at [147, 38] on button "button" at bounding box center [146, 35] width 5 height 5
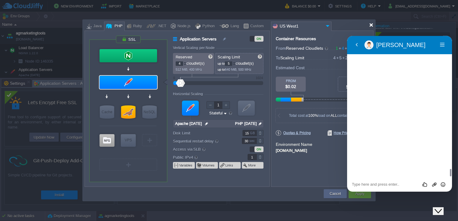
click at [373, 26] on div at bounding box center [371, 25] width 4 height 4
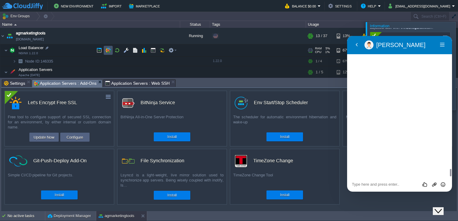
click at [109, 48] on button "button" at bounding box center [107, 50] width 5 height 5
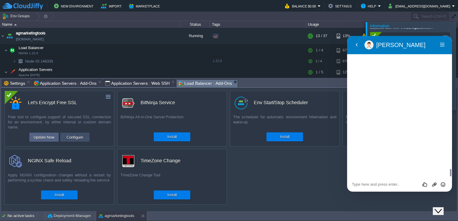
click at [67, 138] on button "Configure" at bounding box center [75, 137] width 20 height 7
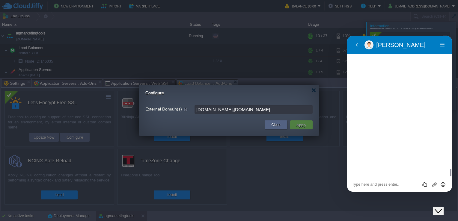
drag, startPoint x: 268, startPoint y: 111, endPoint x: 149, endPoint y: 105, distance: 119.4
click at [149, 105] on div "External Domain(s) [DOMAIN_NAME],[DOMAIN_NAME]" at bounding box center [228, 109] width 167 height 9
type input "[DOMAIN_NAME]"
click at [301, 125] on button "Apply" at bounding box center [301, 124] width 13 height 7
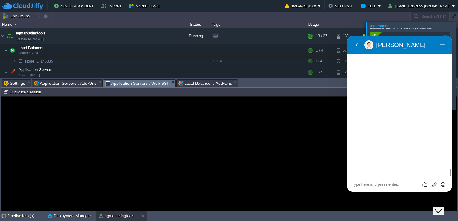
click at [150, 82] on span "Application Servers : Web SSH" at bounding box center [137, 83] width 64 height 7
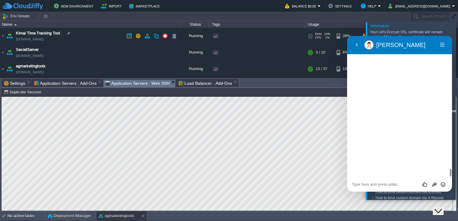
click at [81, 31] on td "Kimai Time Tracking Tool [DOMAIN_NAME]" at bounding box center [90, 36] width 180 height 16
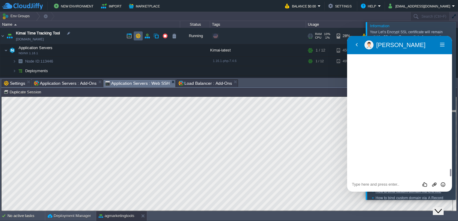
click at [142, 34] on td at bounding box center [138, 35] width 9 height 9
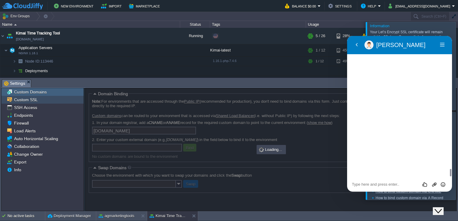
click at [47, 101] on div "Custom SSL" at bounding box center [42, 100] width 82 height 8
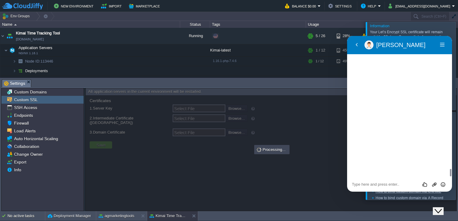
type input "Select File"
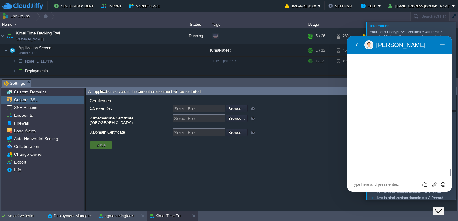
click at [442, 208] on div "Close Chat This icon closes the chat window." at bounding box center [437, 211] width 7 height 7
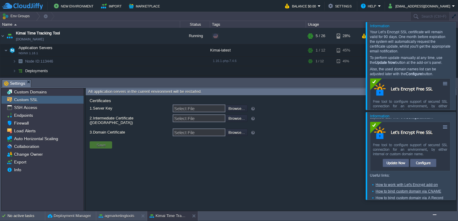
click at [458, 152] on div at bounding box center [465, 156] width 0 height 88
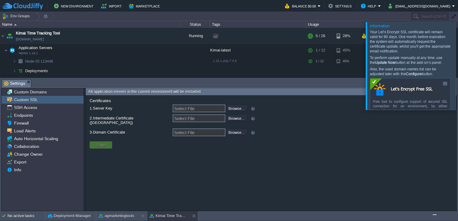
click at [458, 64] on div at bounding box center [465, 66] width 0 height 88
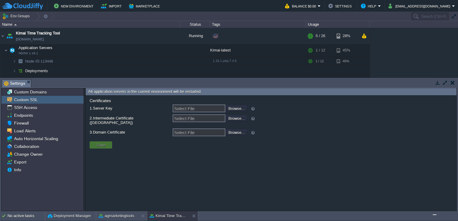
click at [104, 142] on button "Save" at bounding box center [101, 144] width 13 height 5
click at [45, 92] on span "Custom Domains" at bounding box center [30, 91] width 35 height 5
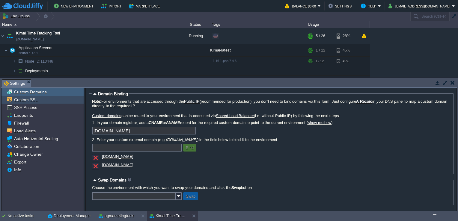
click at [40, 101] on div "Custom SSL" at bounding box center [42, 100] width 82 height 8
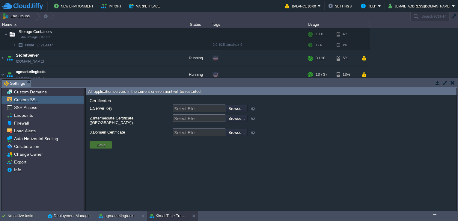
scroll to position [0, 0]
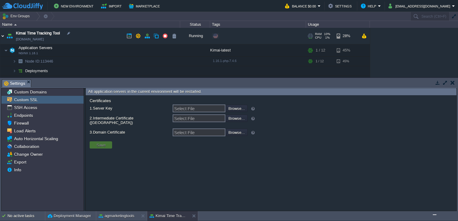
click at [0, 37] on img at bounding box center [2, 36] width 5 height 16
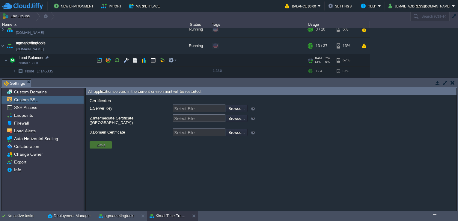
scroll to position [25, 0]
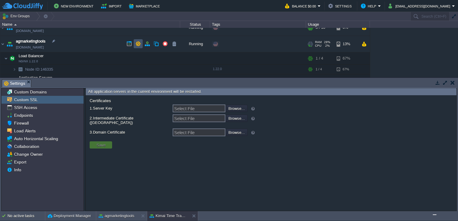
click at [137, 43] on button "button" at bounding box center [137, 43] width 5 height 5
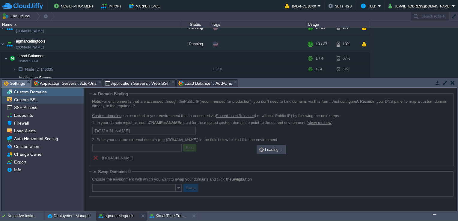
click at [36, 100] on span "Custom SSL" at bounding box center [26, 99] width 26 height 5
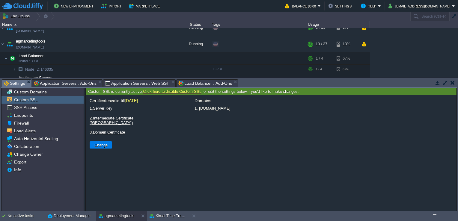
click at [165, 93] on link "Click here to disable Custom SSL" at bounding box center [172, 91] width 58 height 4
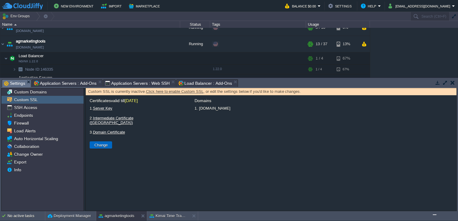
click at [103, 142] on button "Change" at bounding box center [101, 144] width 17 height 5
type input "Select File"
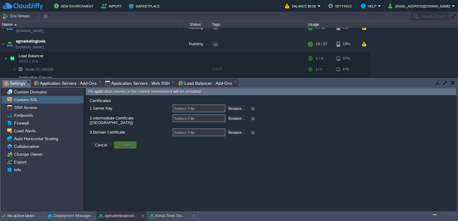
click at [158, 110] on label "1. Server Key" at bounding box center [129, 108] width 81 height 7
click at [173, 110] on input "Select File" at bounding box center [199, 109] width 53 height 8
click at [126, 143] on button "Save" at bounding box center [125, 144] width 13 height 5
click at [58, 102] on div "Custom SSL" at bounding box center [42, 100] width 82 height 8
click at [54, 91] on div "Custom Domains" at bounding box center [42, 92] width 82 height 8
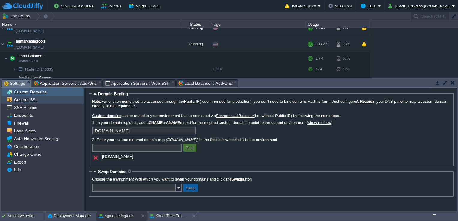
click at [53, 96] on div "Custom SSL" at bounding box center [42, 100] width 82 height 8
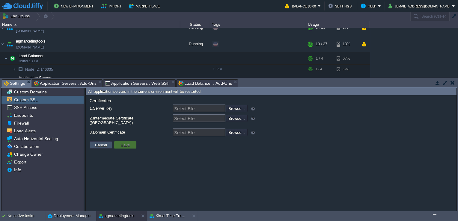
click at [105, 142] on button "Cancel" at bounding box center [101, 144] width 16 height 5
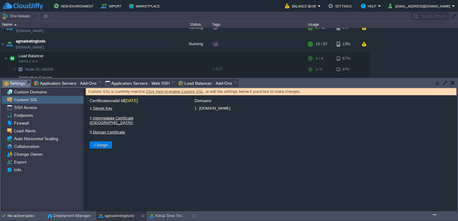
click at [105, 112] on label "1. Server Key" at bounding box center [129, 108] width 81 height 7
click at [0, 0] on input "Select File" at bounding box center [0, 0] width 0 height 0
click at [105, 111] on link "Server Key" at bounding box center [102, 108] width 19 height 4
click at [163, 93] on link "Click here to enable Custom SSL" at bounding box center [174, 91] width 57 height 4
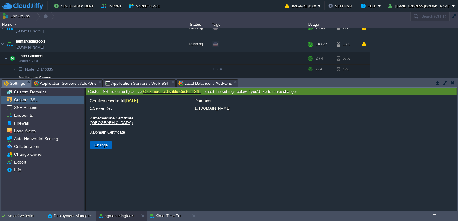
click at [102, 142] on button "Change" at bounding box center [101, 144] width 17 height 5
type input "Select File"
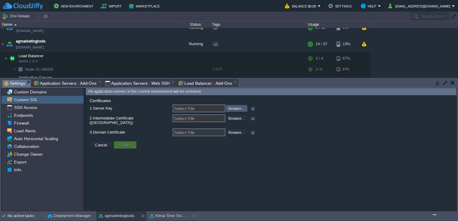
click at [236, 108] on input "file" at bounding box center [210, 108] width 76 height 7
click at [31, 100] on span "Custom SSL" at bounding box center [26, 99] width 26 height 5
click at [99, 142] on button "Cancel" at bounding box center [101, 144] width 16 height 5
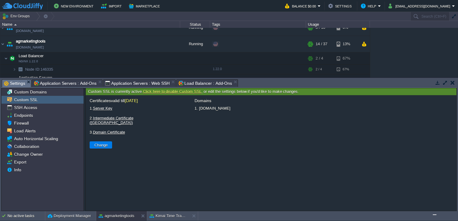
click at [167, 92] on link "Click here to disable Custom SSL" at bounding box center [172, 91] width 58 height 4
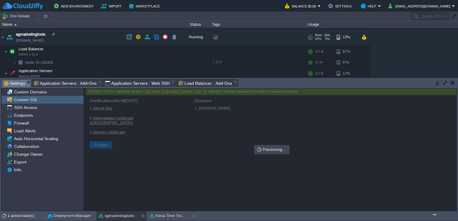
scroll to position [33, 0]
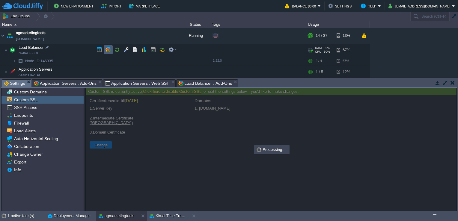
click at [111, 51] on td at bounding box center [108, 49] width 9 height 9
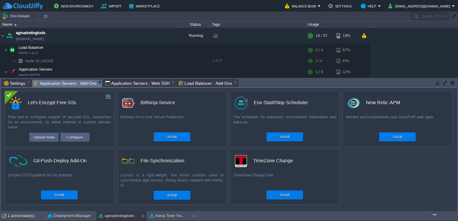
click at [75, 84] on span "Application Servers : Add-Ons" at bounding box center [65, 83] width 63 height 7
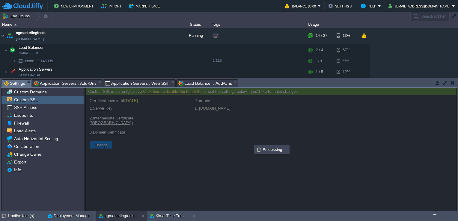
click at [14, 84] on span "Settings" at bounding box center [14, 83] width 21 height 7
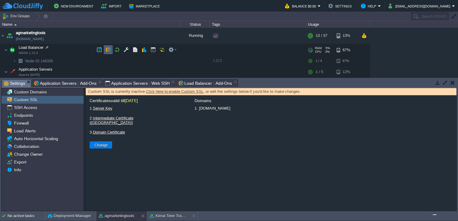
click at [112, 49] on td at bounding box center [108, 49] width 9 height 9
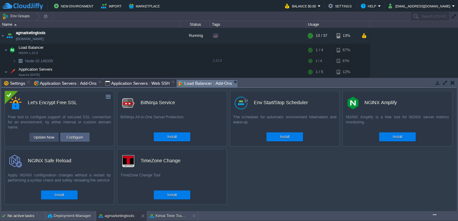
click at [52, 138] on button "Update Now" at bounding box center [44, 137] width 25 height 7
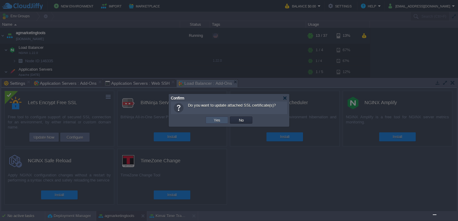
click at [221, 122] on button "Yes" at bounding box center [217, 119] width 10 height 5
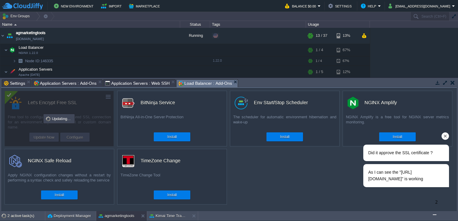
click at [387, 178] on span "As I can see the "[URL][DOMAIN_NAME]" is working" at bounding box center [395, 176] width 55 height 12
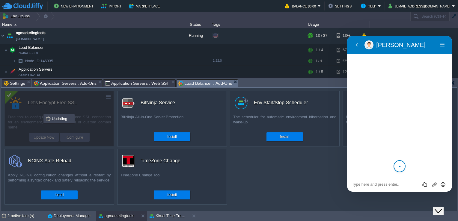
scroll to position [2529, 0]
click at [369, 185] on textarea at bounding box center [399, 184] width 95 height 5
type textarea "yeah"
type textarea "but namecheap asks for 2"
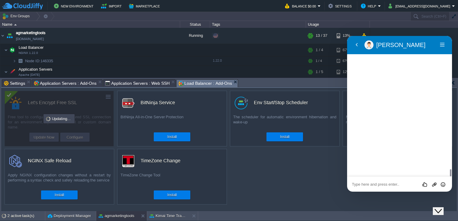
scroll to position [2564, 0]
type textarea "www. should be working too"
type textarea "b"
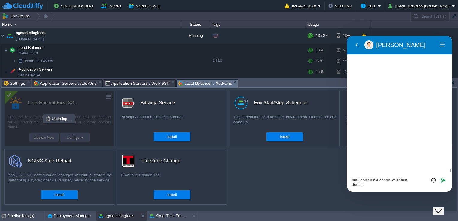
drag, startPoint x: 399, startPoint y: 87, endPoint x: 384, endPoint y: 81, distance: 16.8
copy span "[DOMAIN_NAME]"
click at [381, 186] on textarea "but I don't have control over that domain" at bounding box center [399, 182] width 95 height 9
paste textarea "[DOMAIN_NAME]"
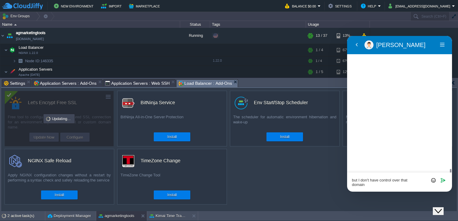
type textarea "but I don't have control over that [DOMAIN_NAME]"
type textarea "I think your company provides that one"
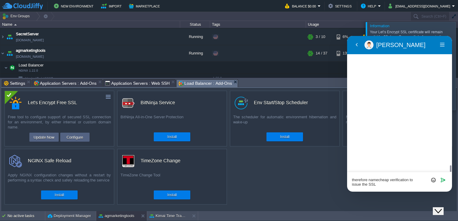
scroll to position [2635, 0]
type textarea "therefore namecheap verification to issue the SSL WON'T GO THROUGH"
click at [398, 188] on div "Rate this chat Upload File Insert emoji" at bounding box center [399, 184] width 105 height 15
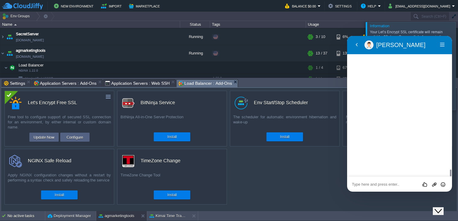
click at [385, 186] on textarea at bounding box center [399, 184] width 95 height 5
type textarea "NP"
type textarea "i"
type textarea "I think I figured it out"
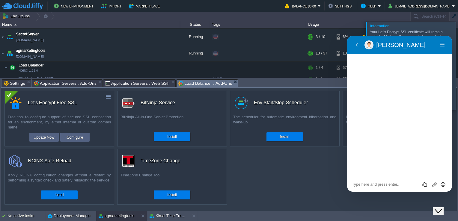
scroll to position [2770, 0]
